Goal: Book appointment/travel/reservation

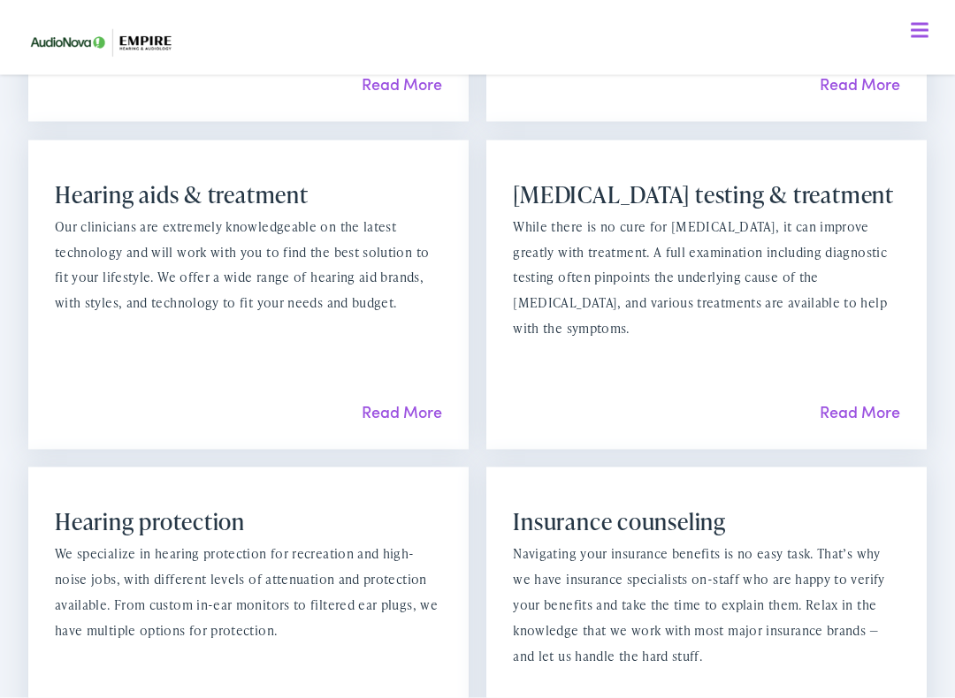
scroll to position [1525, 0]
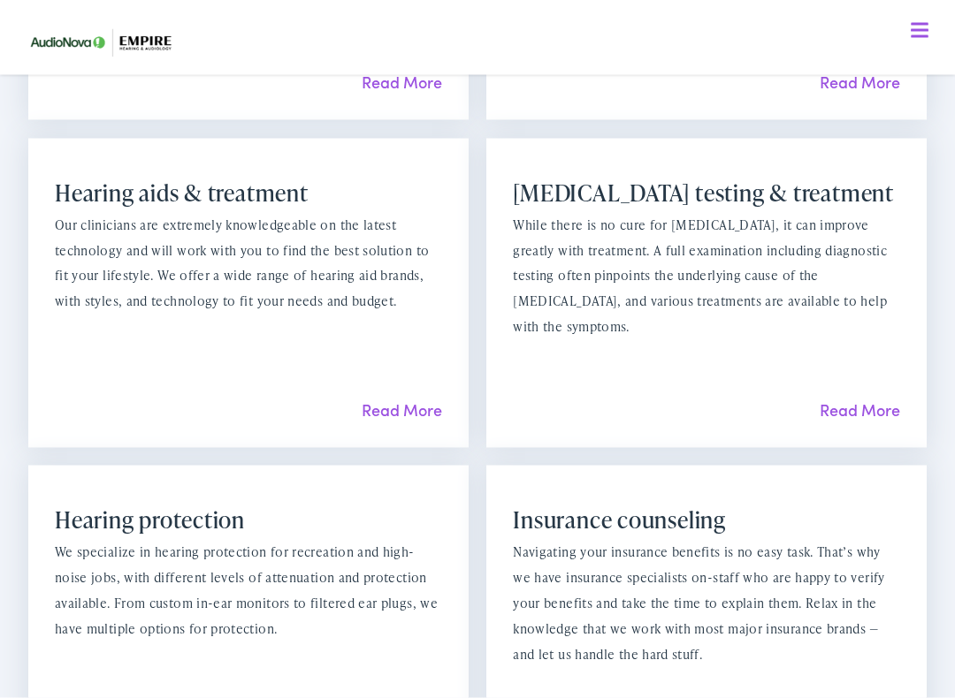
click at [863, 399] on link "Read More" at bounding box center [859, 410] width 80 height 22
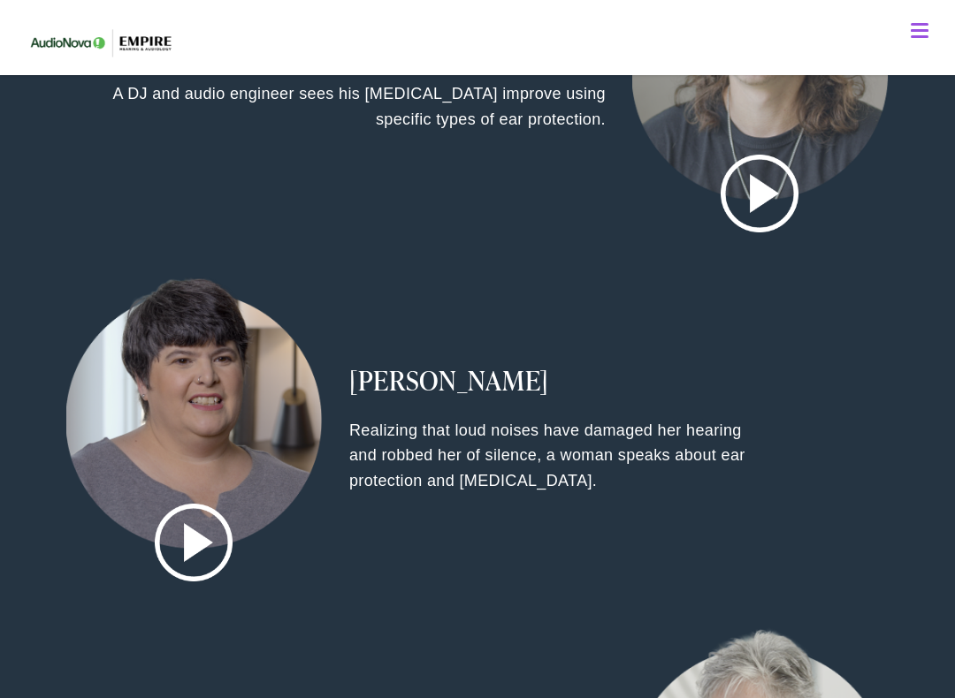
scroll to position [2196, 0]
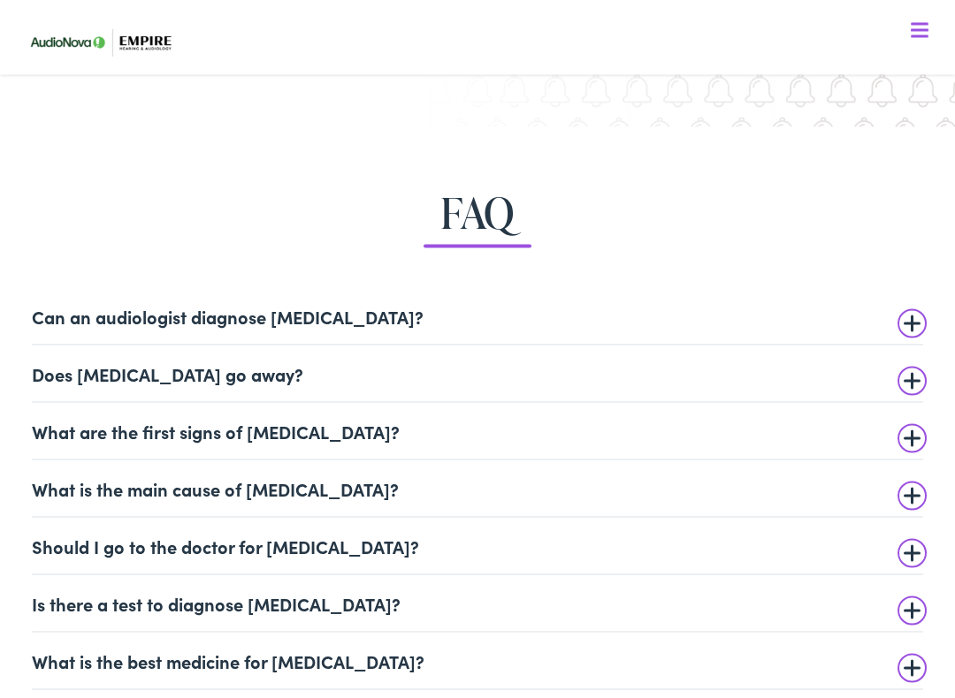
click at [914, 431] on summary "What are the first signs of [MEDICAL_DATA]?" at bounding box center [477, 431] width 891 height 21
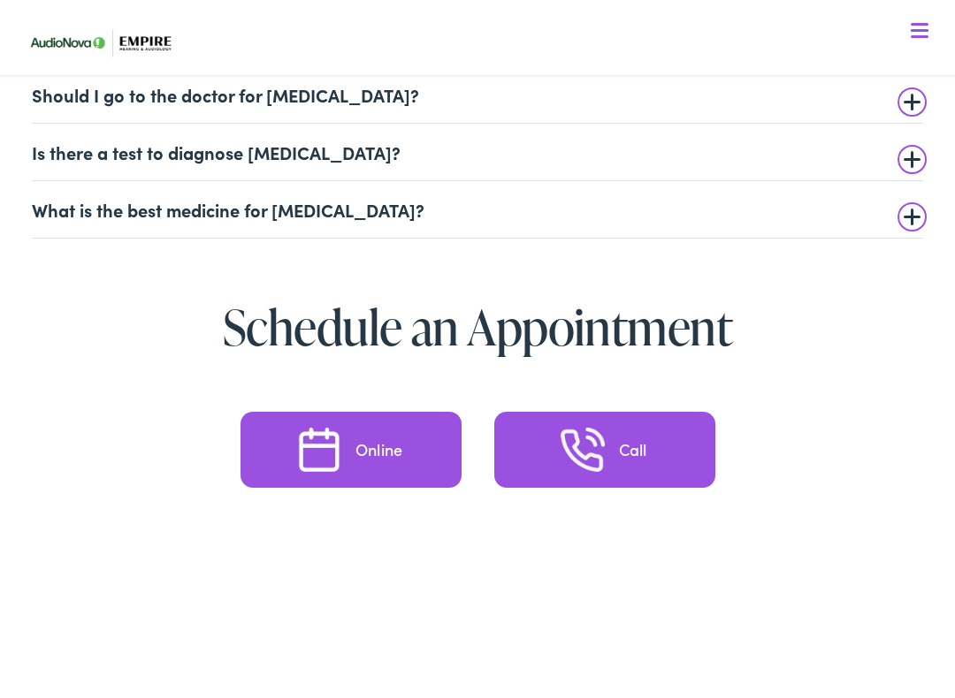
scroll to position [4493, 0]
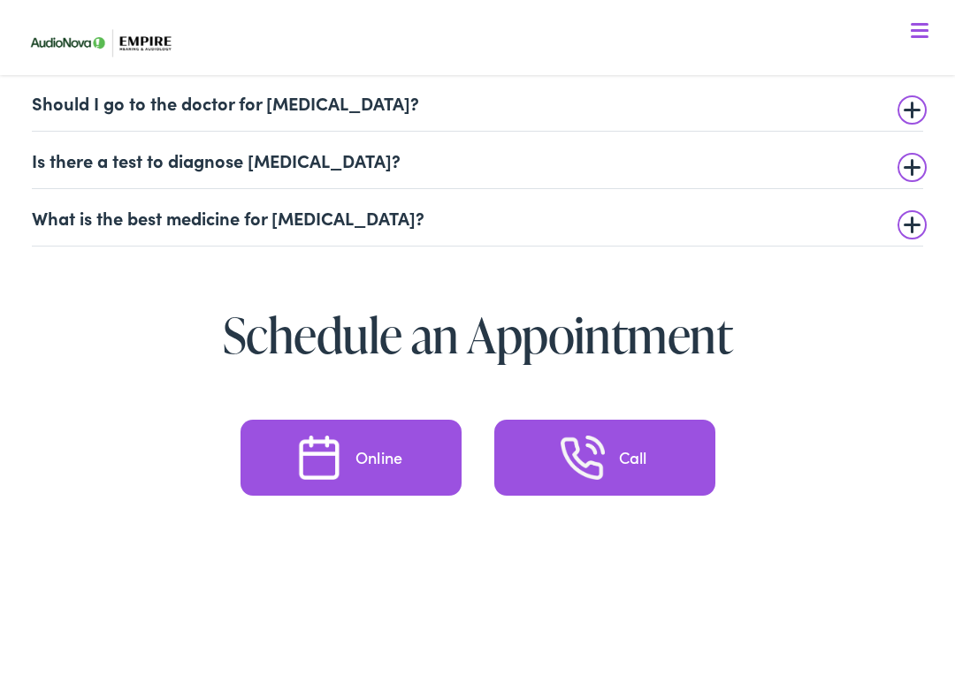
click at [381, 450] on div "Online" at bounding box center [378, 458] width 47 height 16
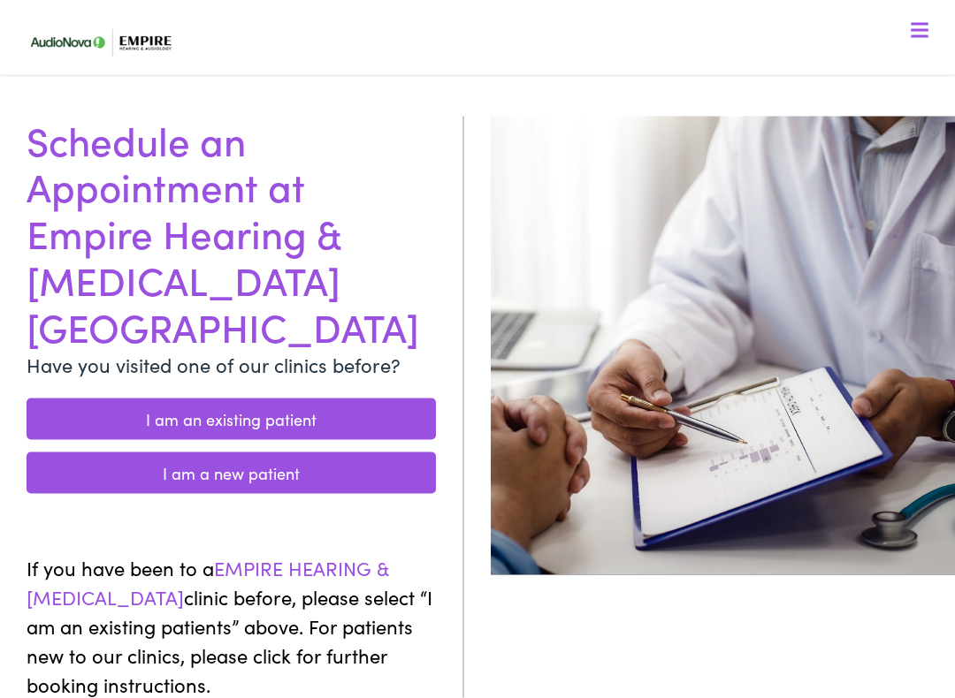
scroll to position [88, 0]
click at [291, 452] on link "I am a new patient" at bounding box center [231, 473] width 409 height 42
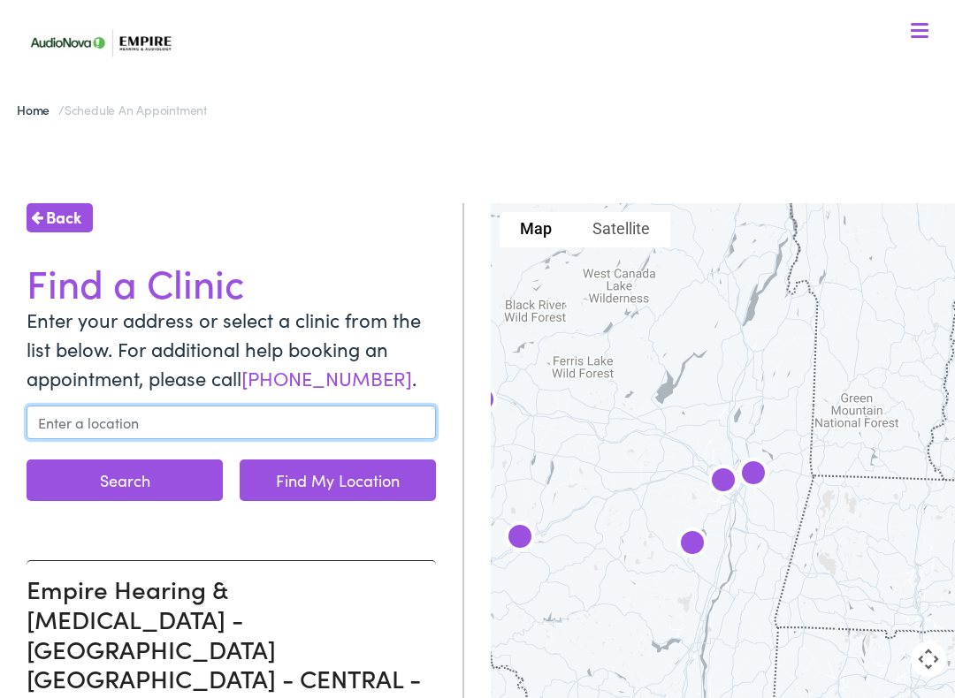
click at [60, 418] on input "text" at bounding box center [231, 423] width 409 height 34
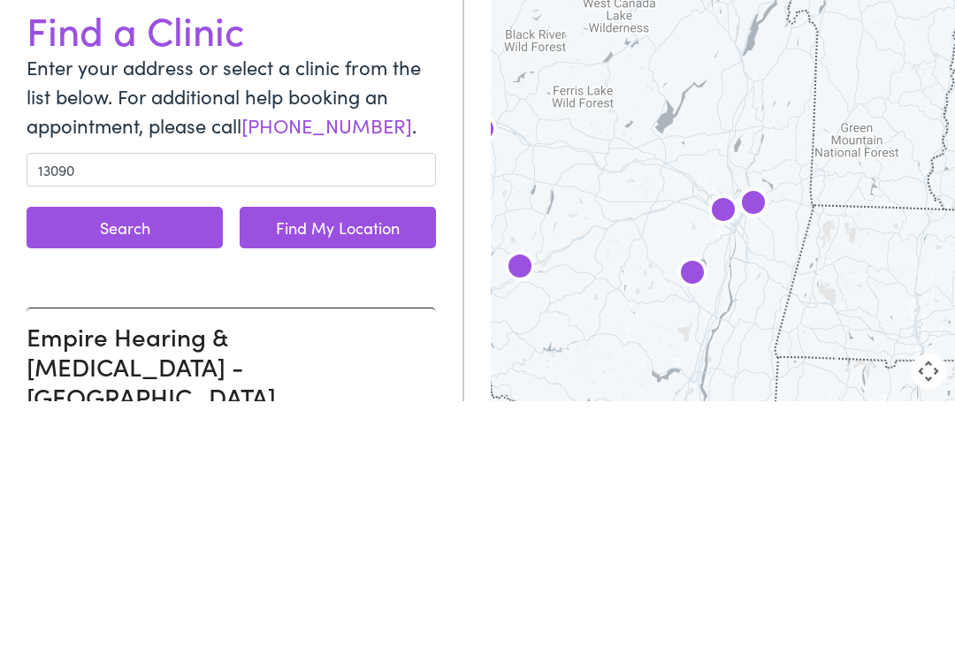
type input "[GEOGRAPHIC_DATA], [GEOGRAPHIC_DATA] 13090, [GEOGRAPHIC_DATA]"
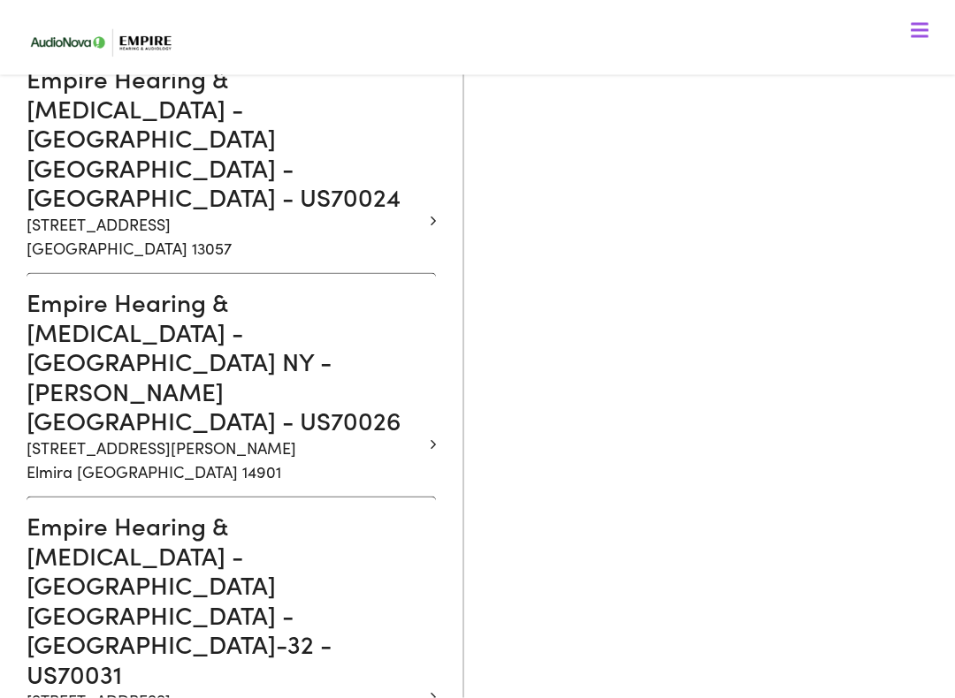
scroll to position [2093, 0]
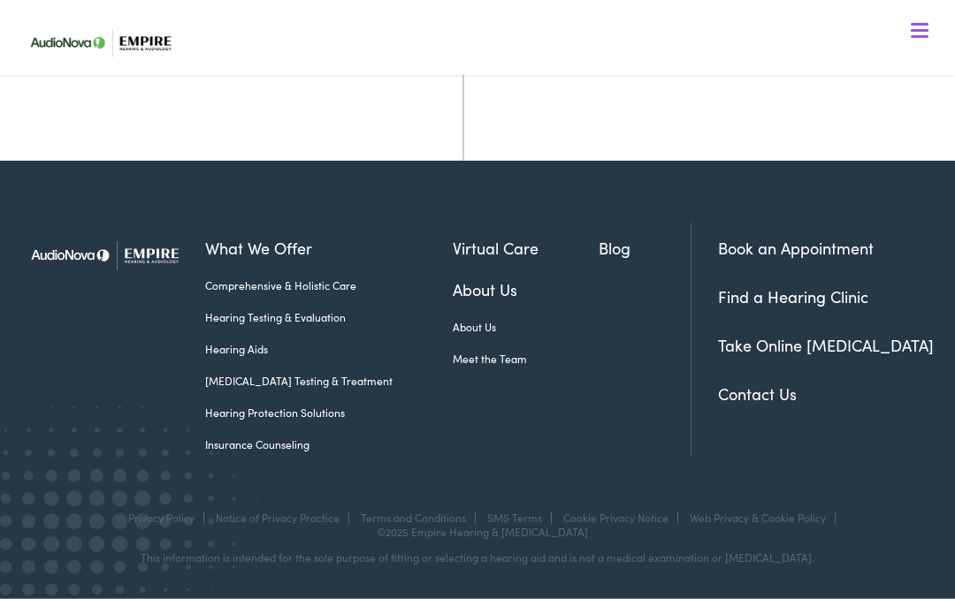
scroll to position [653, 0]
